Goal: Use online tool/utility: Utilize a website feature to perform a specific function

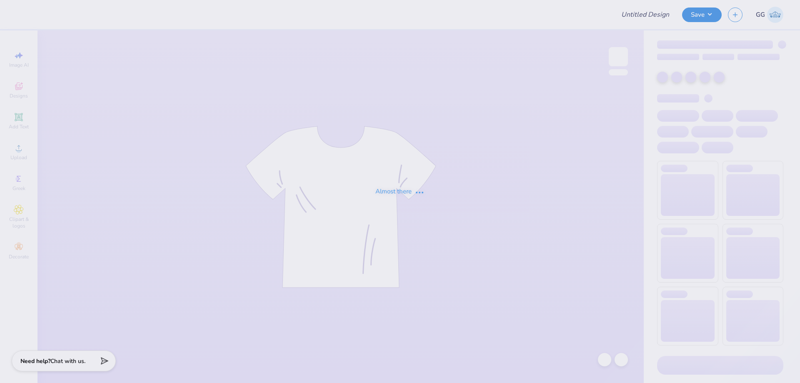
type input "FPS238723"
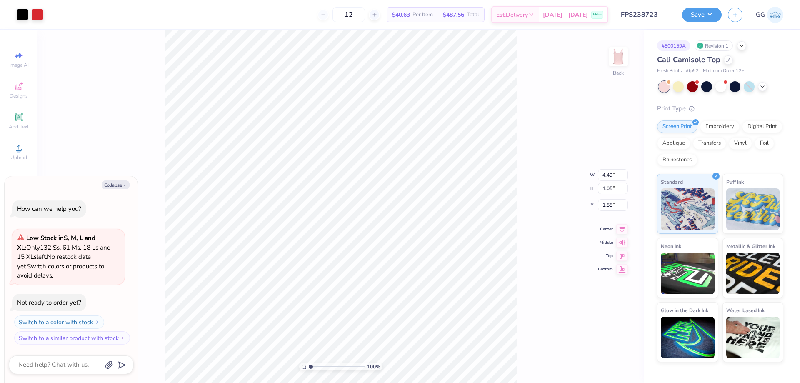
type textarea "x"
type input "1.05"
type input "0.91"
type textarea "x"
type input "2.75"
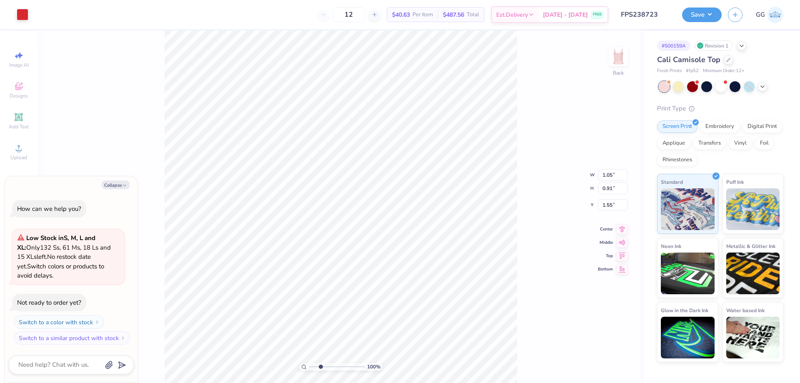
click at [320, 366] on input "range" at bounding box center [337, 367] width 56 height 8
type textarea "x"
type input "0.97"
type input "0.83"
type input "1.55"
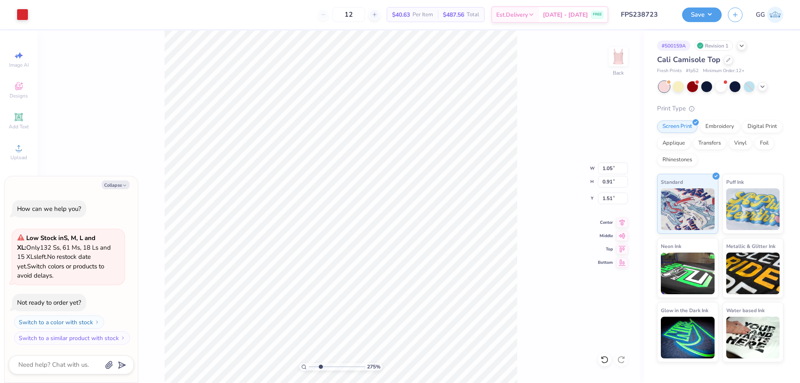
type textarea "x"
drag, startPoint x: 323, startPoint y: 367, endPoint x: 348, endPoint y: 367, distance: 24.6
type input "7.59"
click at [348, 367] on input "range" at bounding box center [337, 367] width 56 height 8
type textarea "x"
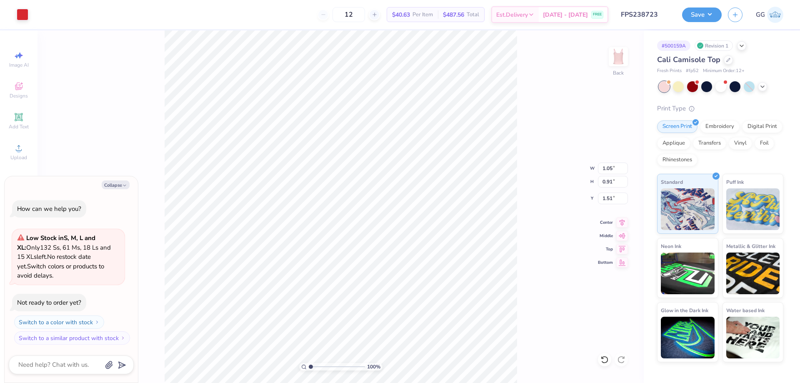
drag, startPoint x: 293, startPoint y: 358, endPoint x: 281, endPoint y: 355, distance: 12.4
type input "1"
click at [309, 363] on input "range" at bounding box center [337, 367] width 56 height 8
type textarea "x"
click at [624, 168] on input "4.48" at bounding box center [613, 169] width 30 height 12
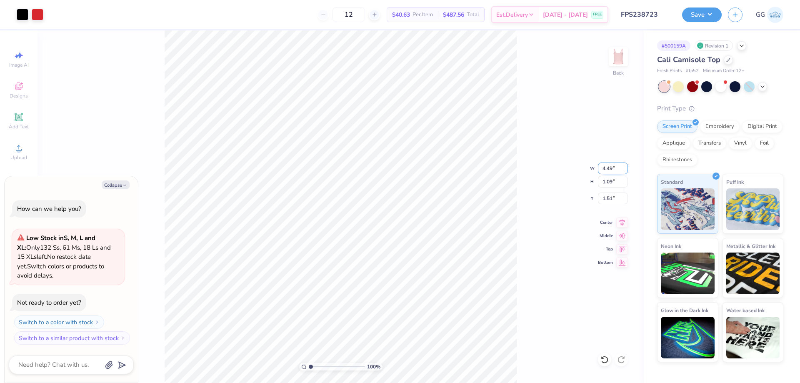
click at [623, 167] on input "4.49" at bounding box center [613, 169] width 30 height 12
type input "4.5"
click at [623, 167] on input "4.5" at bounding box center [613, 169] width 30 height 12
type textarea "x"
type input "4.50"
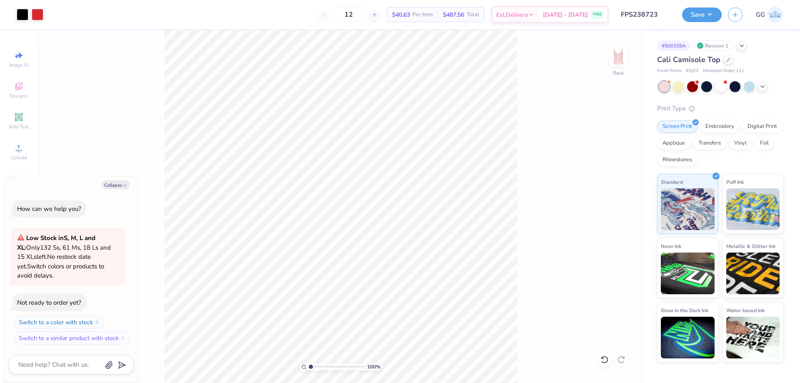
type textarea "x"
type input "1.5"
click at [625, 200] on input "1.5" at bounding box center [613, 199] width 30 height 12
type textarea "x"
type input "1.50"
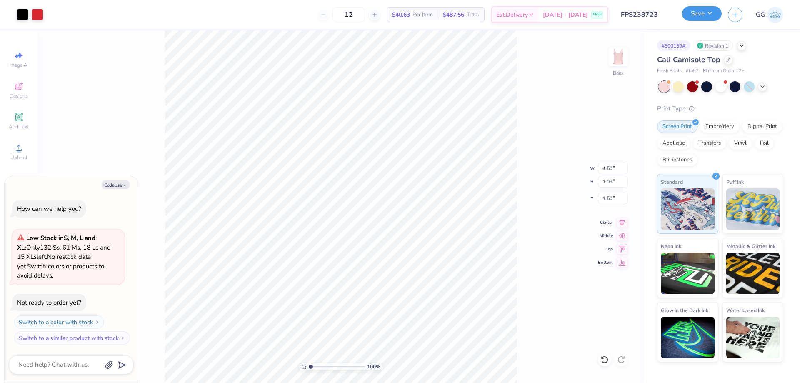
click at [698, 15] on button "Save" at bounding box center [702, 13] width 40 height 15
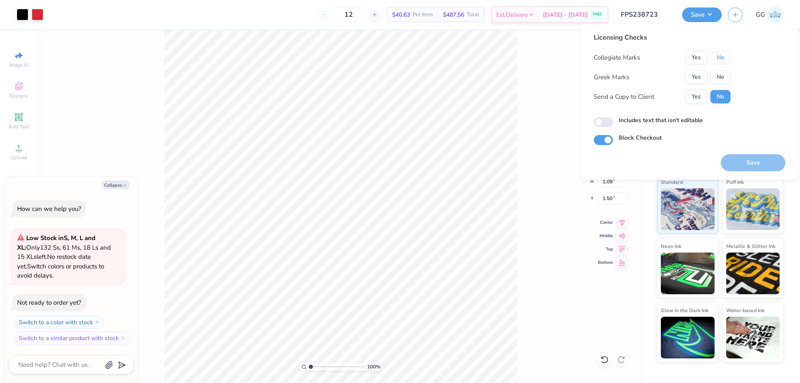
click at [728, 63] on button "No" at bounding box center [721, 57] width 20 height 13
click at [748, 163] on button "Save" at bounding box center [753, 162] width 65 height 17
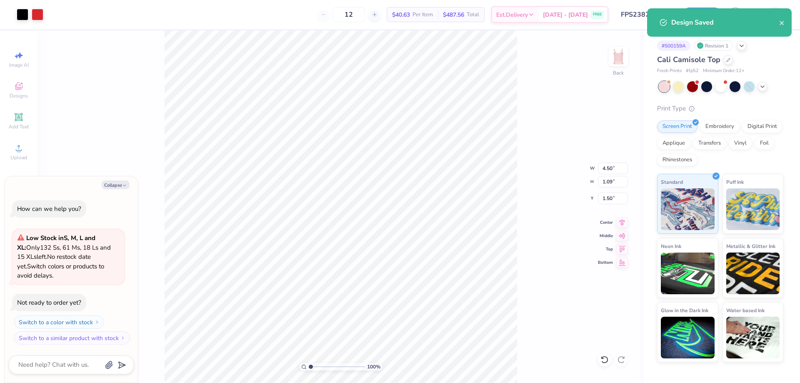
type textarea "x"
